Goal: Contribute content

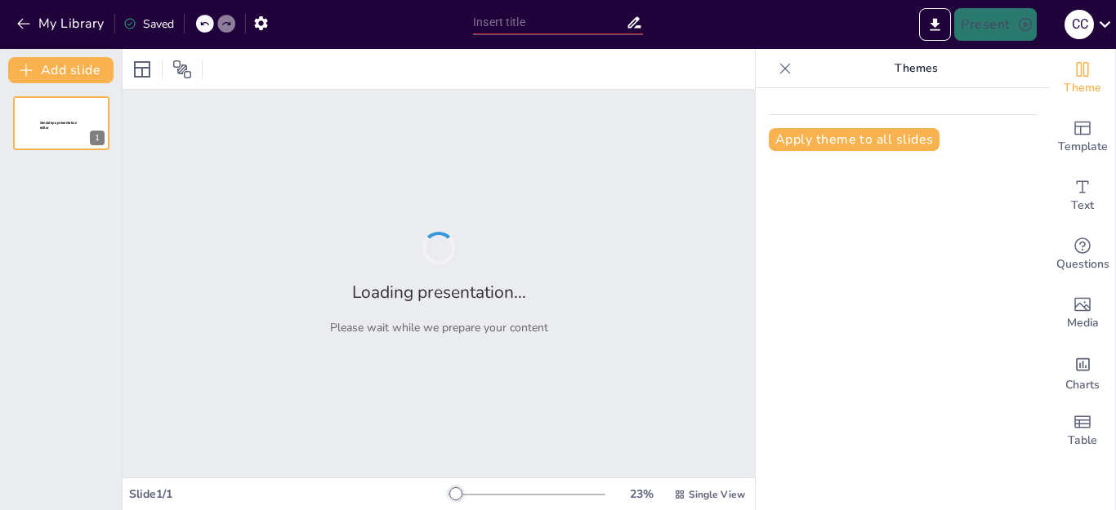
type input "Fundamentos de la Estimulación Temprana: Conceptos y Objetivos Clave"
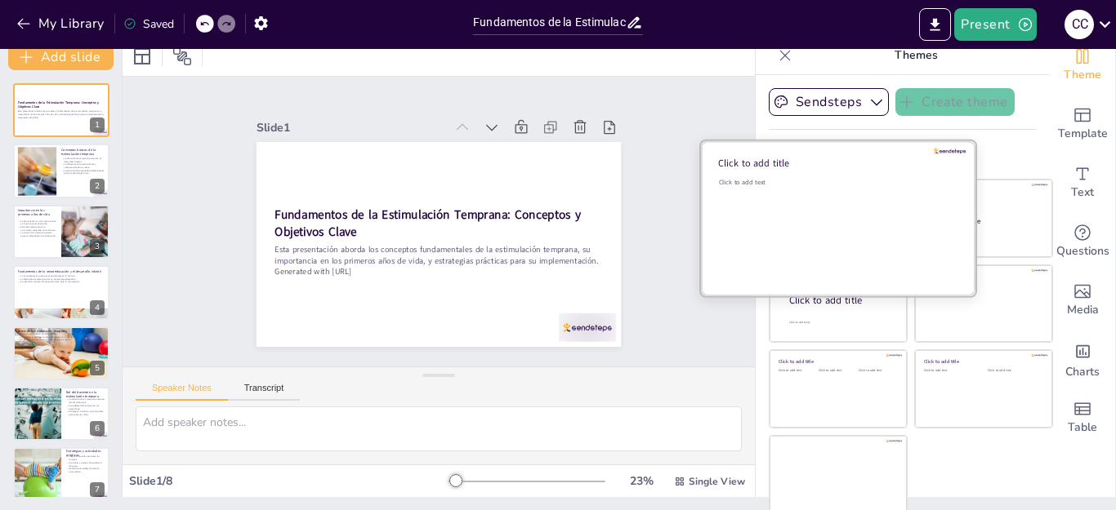
scroll to position [16, 0]
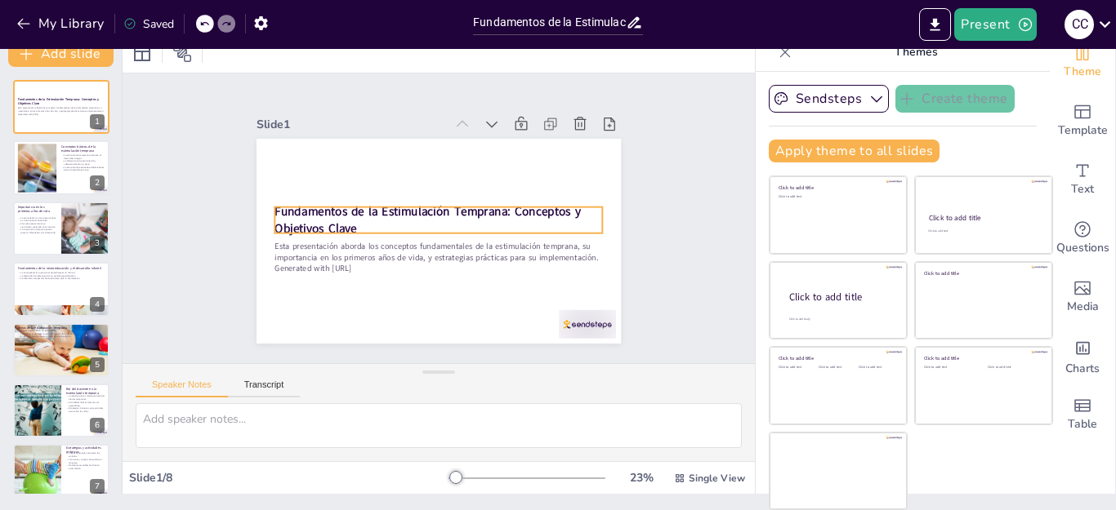
click at [349, 218] on p "Fundamentos de la Estimulación Temprana: Conceptos y Objetivos Clave" at bounding box center [438, 219] width 328 height 101
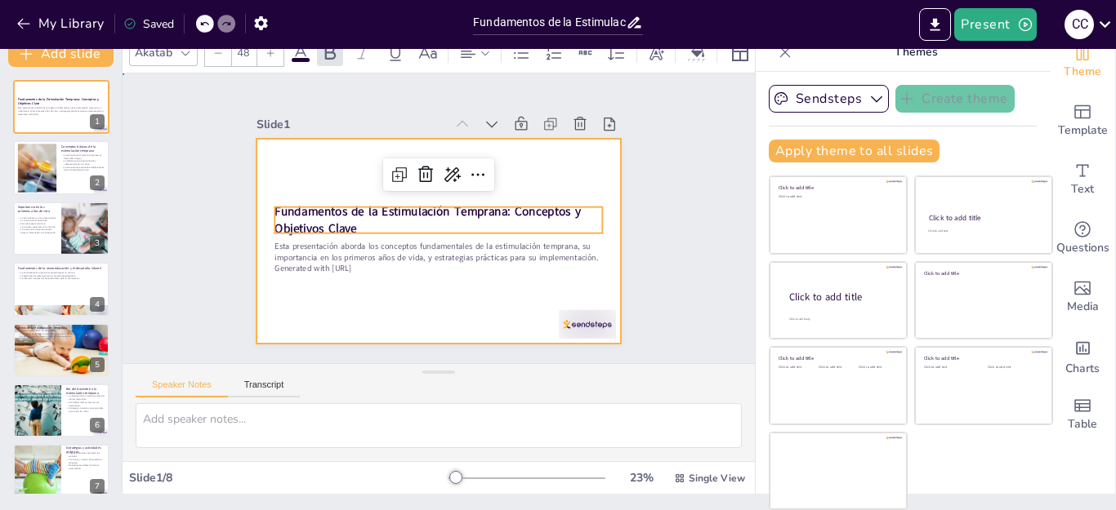
click at [462, 309] on div at bounding box center [438, 241] width 364 height 205
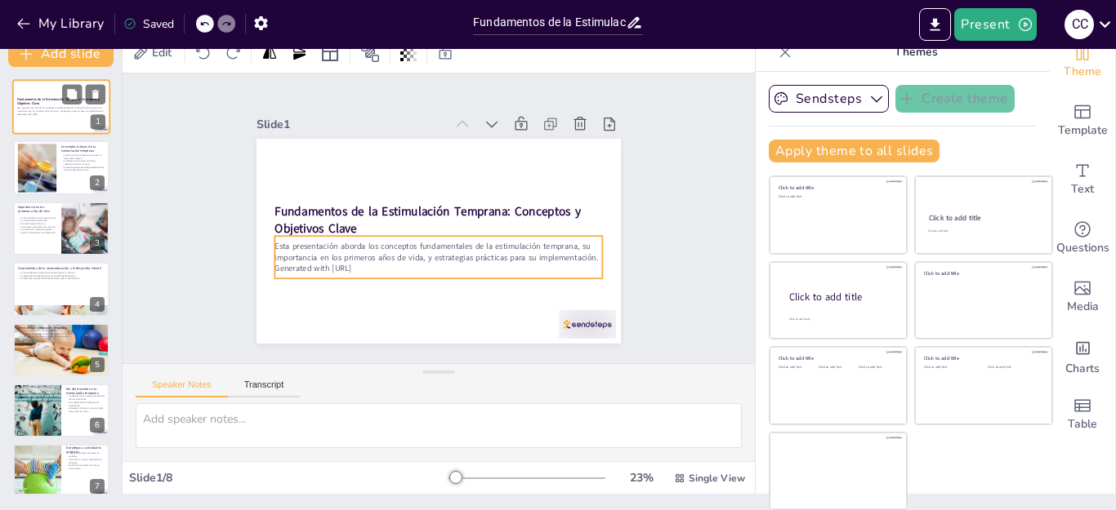
click at [55, 107] on p "Esta presentación aborda los conceptos fundamentales de la estimulación tempran…" at bounding box center [61, 110] width 88 height 6
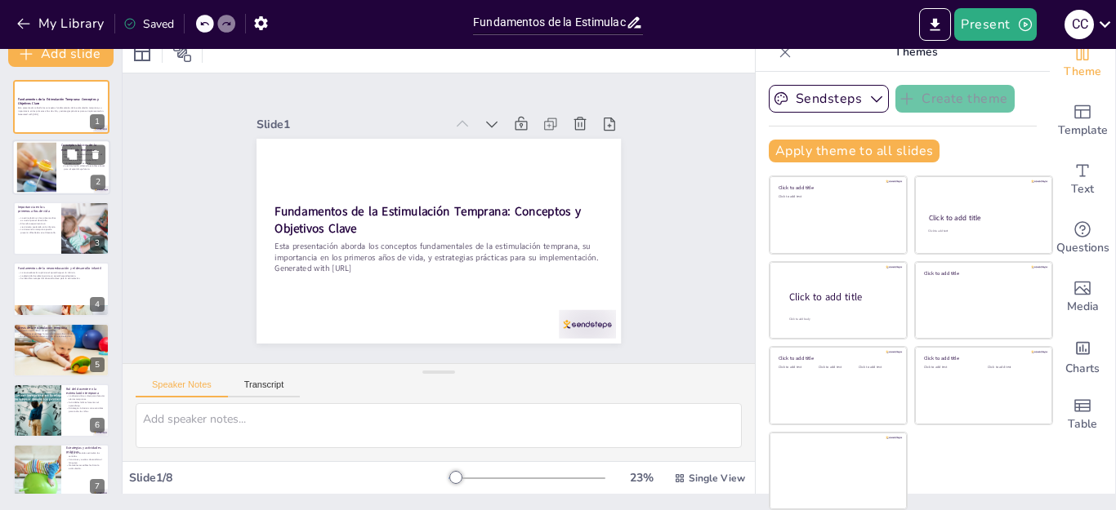
click at [41, 176] on div at bounding box center [36, 168] width 95 height 50
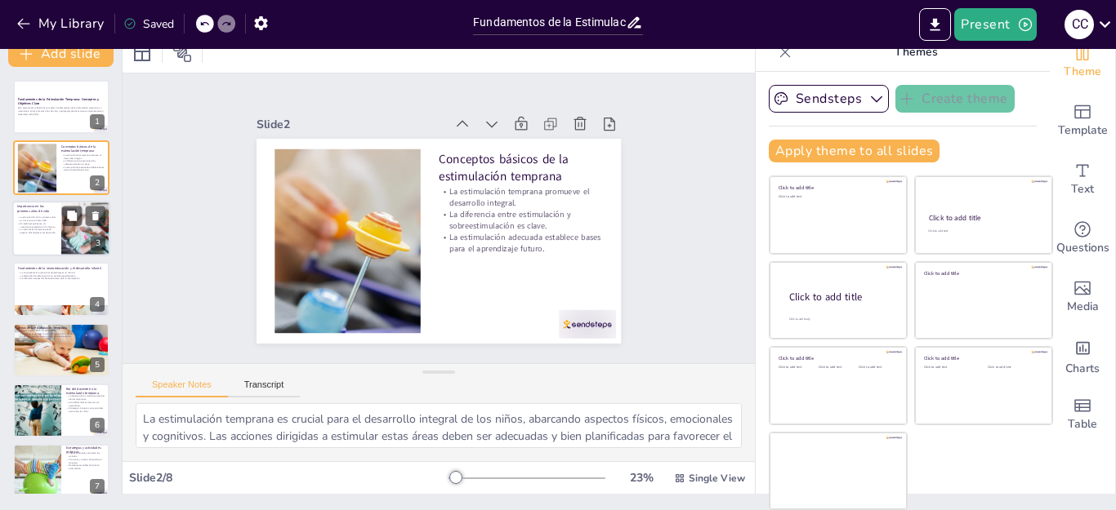
click at [28, 228] on p "La intervención temprana puede prevenir dificultades en el desarrollo." at bounding box center [36, 231] width 39 height 6
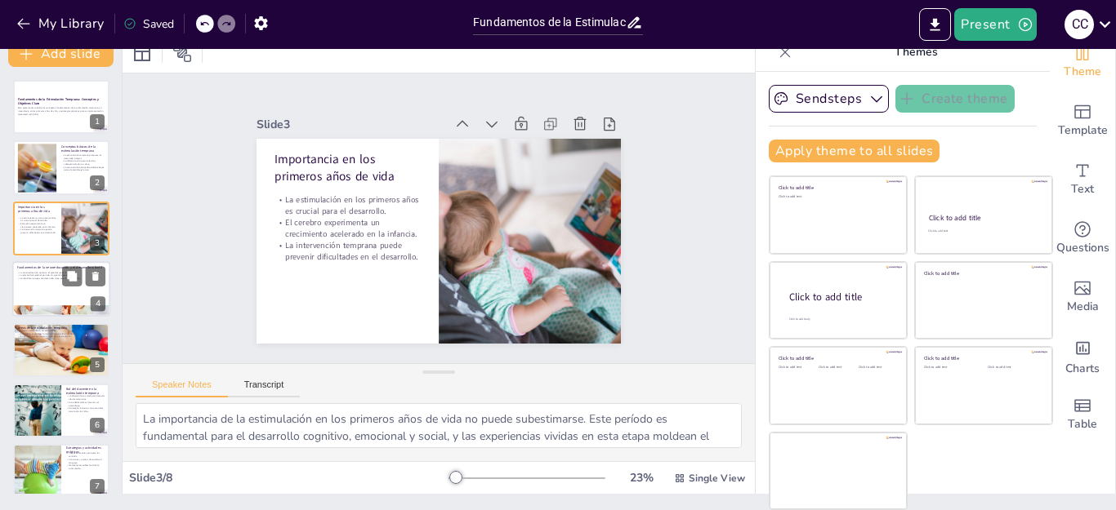
click at [32, 295] on div at bounding box center [61, 289] width 98 height 56
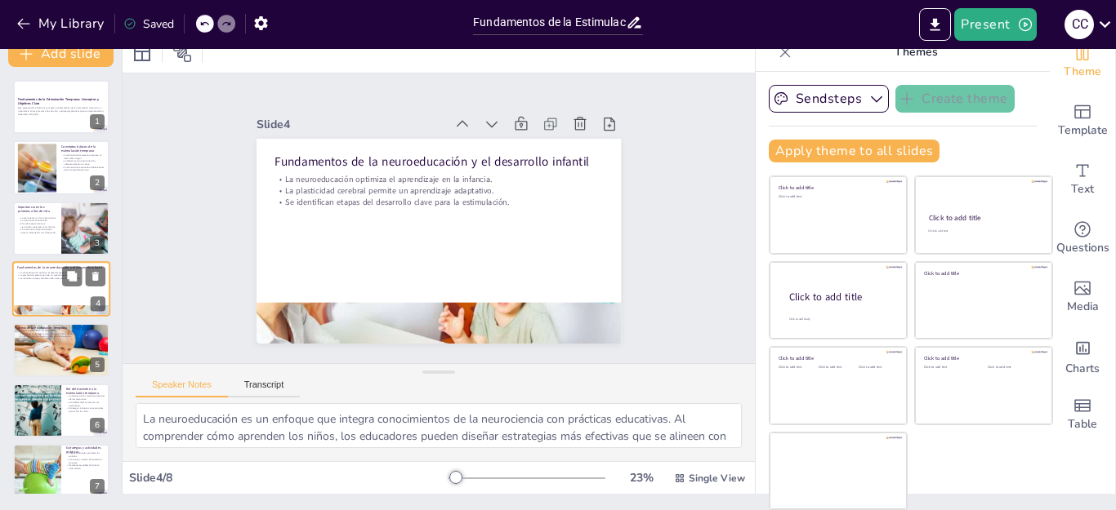
scroll to position [8, 0]
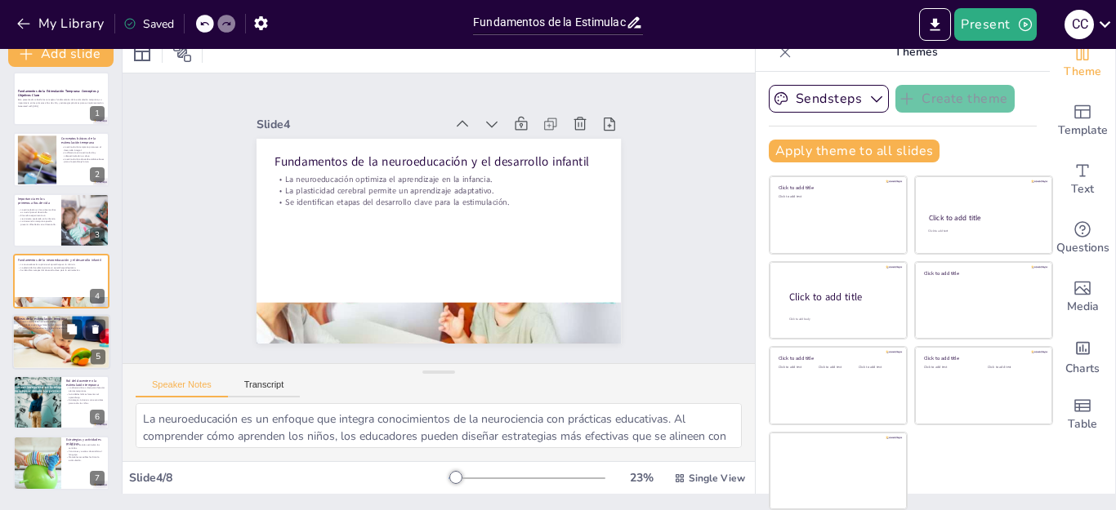
click at [32, 351] on div at bounding box center [61, 342] width 98 height 65
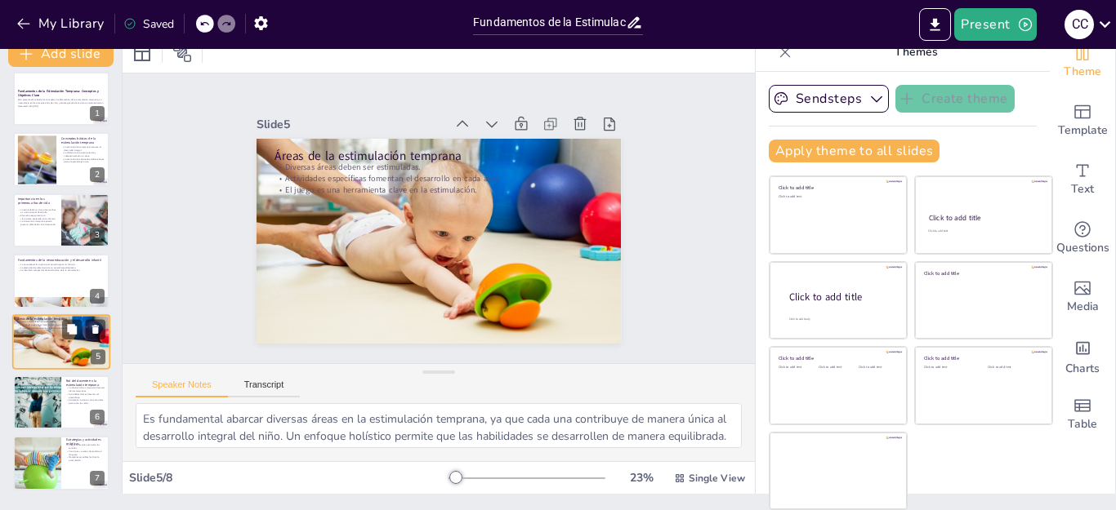
scroll to position [69, 0]
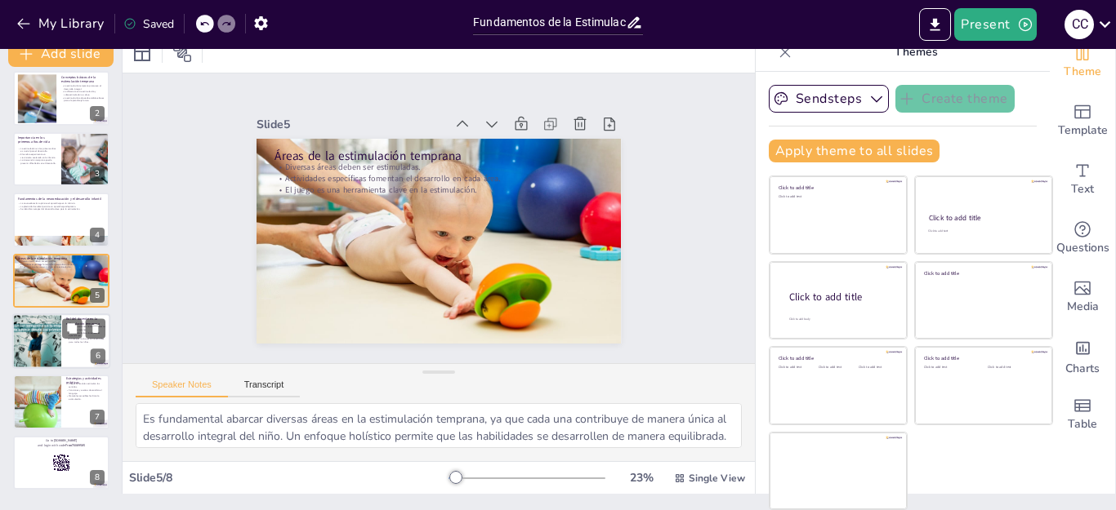
click at [38, 350] on div at bounding box center [36, 342] width 92 height 56
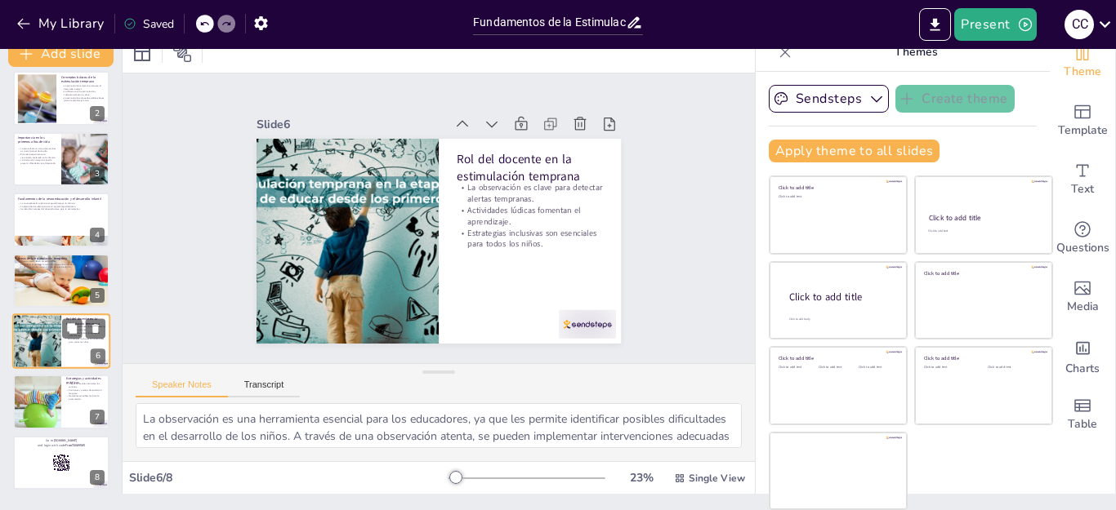
scroll to position [78, 0]
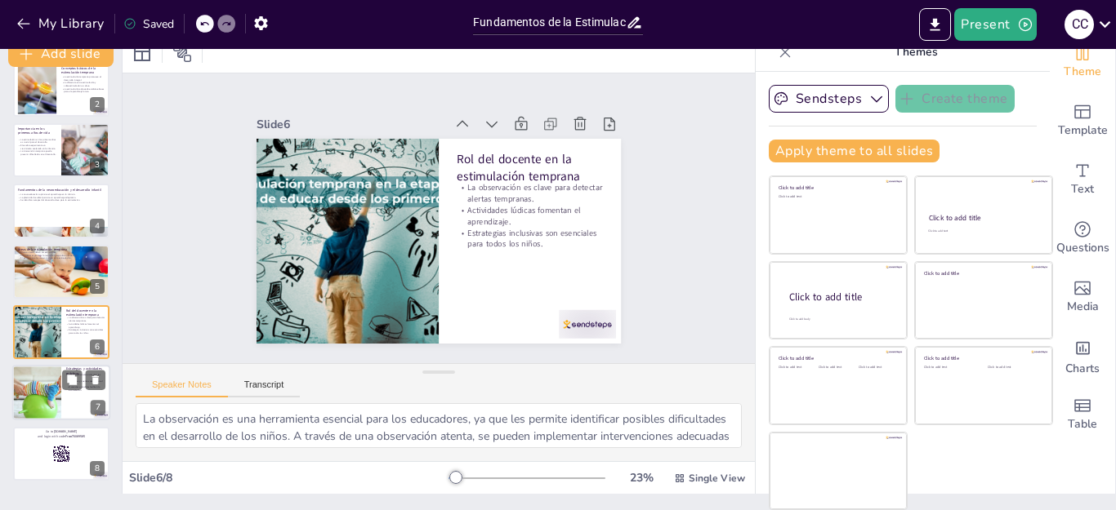
click at [29, 407] on div at bounding box center [36, 394] width 101 height 56
type textarea "Los juegos sensoriales son fundamentales para la estimulación temprana, ya que …"
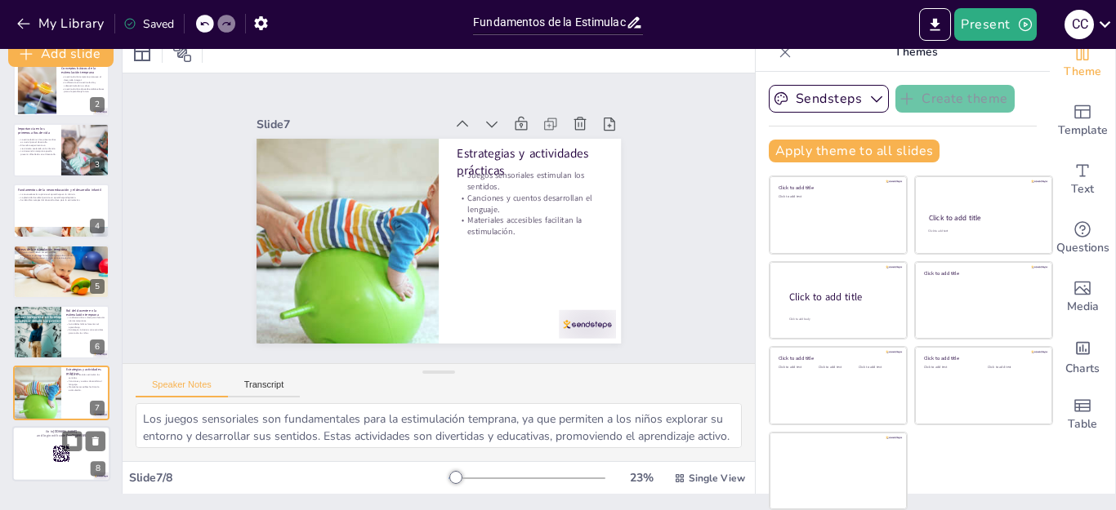
click at [24, 441] on div at bounding box center [61, 454] width 98 height 56
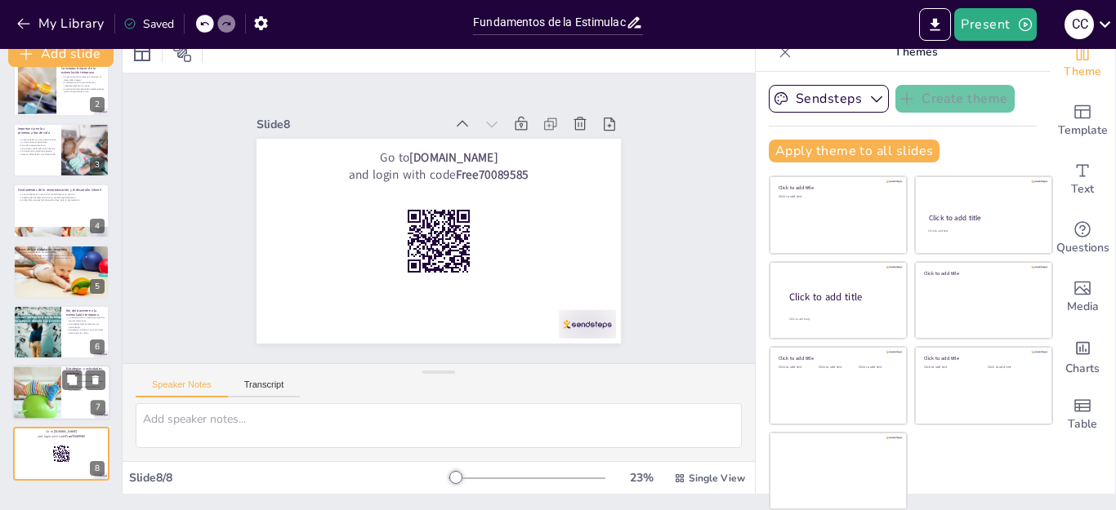
click at [31, 396] on div at bounding box center [36, 394] width 101 height 56
type textarea "Los juegos sensoriales son fundamentales para la estimulación temprana, ya que …"
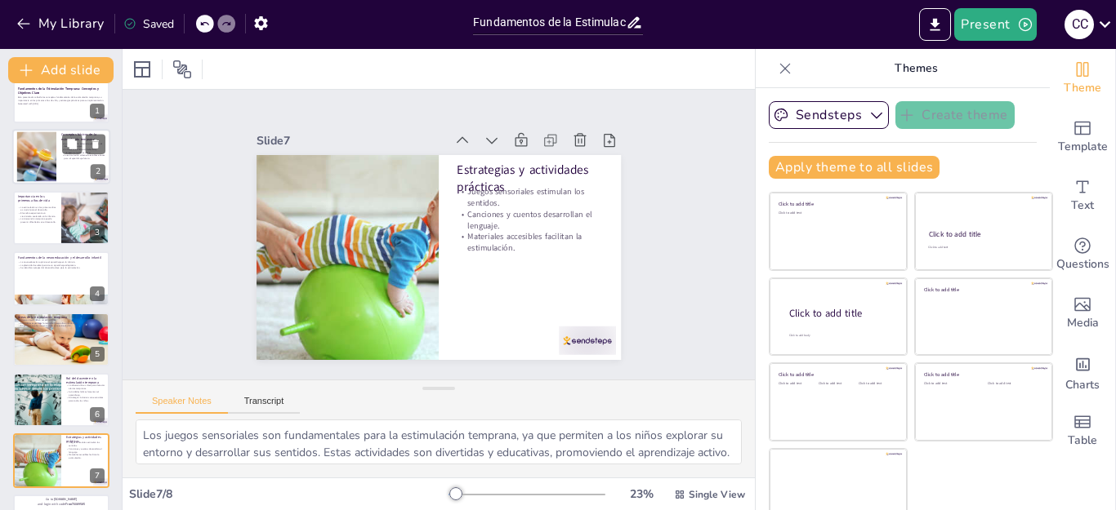
scroll to position [0, 0]
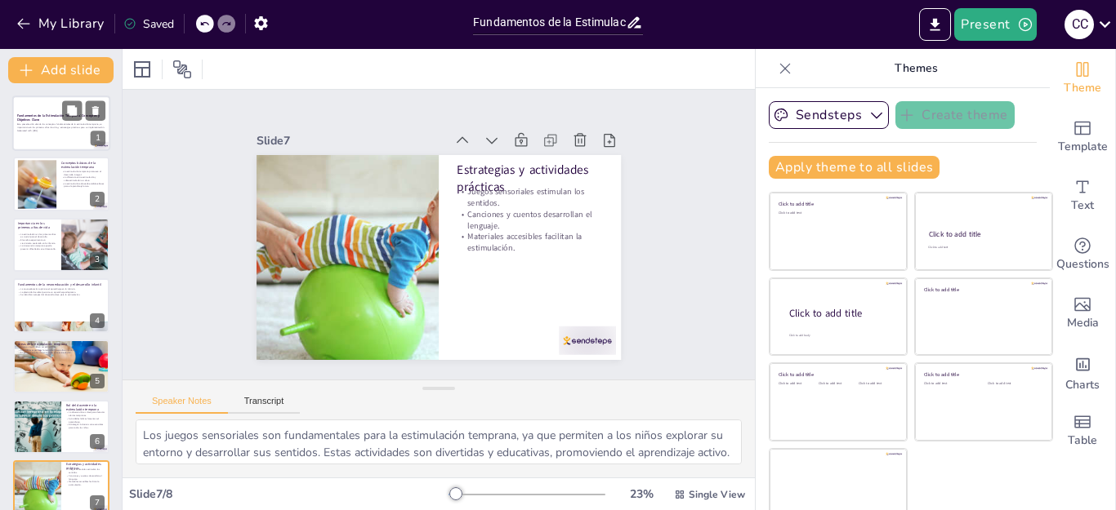
click at [64, 135] on div at bounding box center [61, 124] width 98 height 56
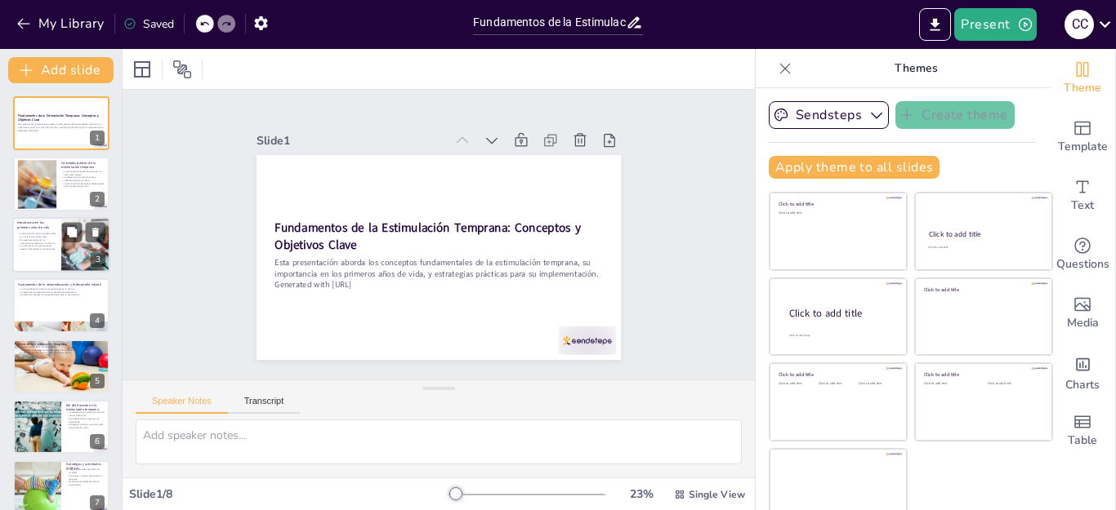
click at [45, 248] on p "La intervención temprana puede prevenir dificultades en el desarrollo." at bounding box center [36, 247] width 39 height 6
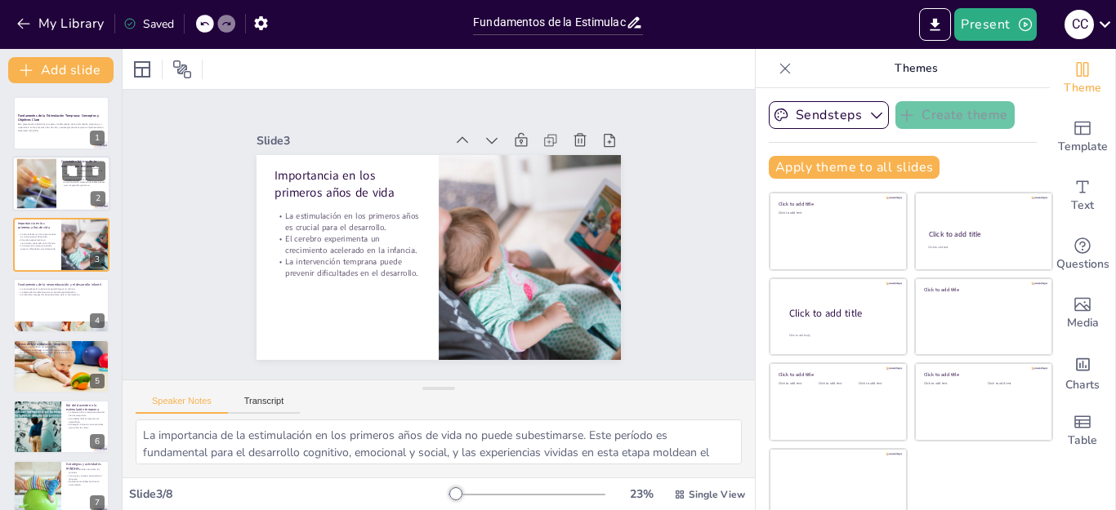
click at [41, 204] on div at bounding box center [36, 184] width 95 height 50
type textarea "La estimulación temprana es crucial para el desarrollo integral de los niños, a…"
